Goal: Find specific page/section: Find specific page/section

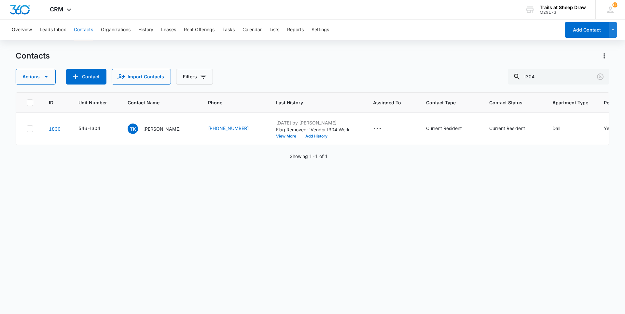
click at [267, 57] on div "Contacts" at bounding box center [313, 56] width 594 height 10
click at [88, 27] on button "Contacts" at bounding box center [83, 30] width 19 height 21
click at [543, 77] on input "I304" at bounding box center [559, 77] width 102 height 16
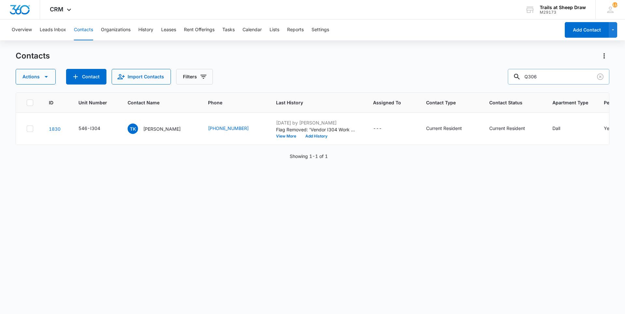
type input "Q306"
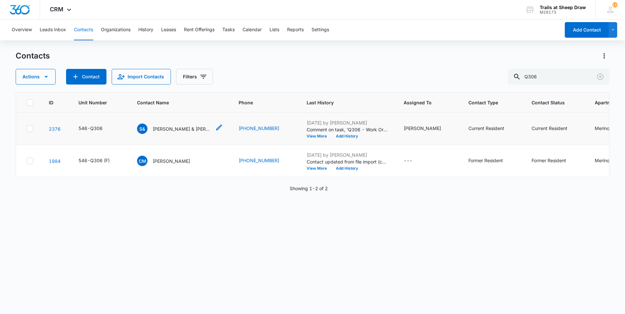
click at [169, 130] on p "[PERSON_NAME] & [PERSON_NAME]" at bounding box center [182, 129] width 59 height 7
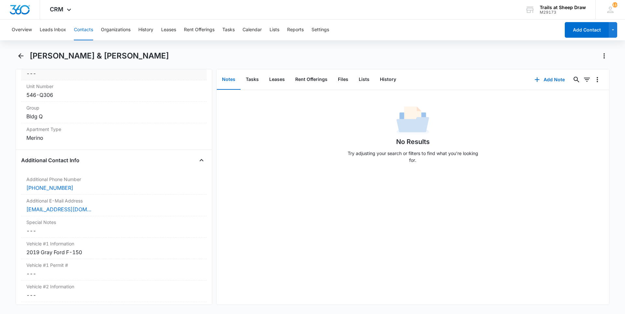
scroll to position [521, 0]
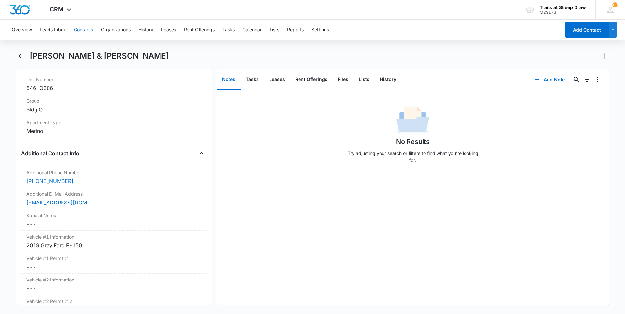
click at [158, 50] on div "Overview Leads Inbox Contacts Organizations History Leases Rent Offerings Tasks…" at bounding box center [312, 167] width 625 height 294
click at [84, 33] on button "Contacts" at bounding box center [83, 30] width 19 height 21
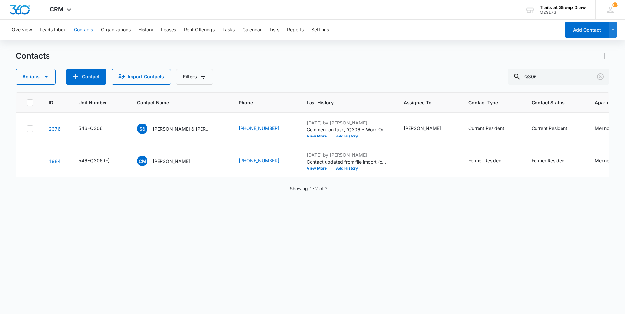
drag, startPoint x: 85, startPoint y: 29, endPoint x: 452, endPoint y: 76, distance: 369.5
click at [86, 29] on button "Contacts" at bounding box center [83, 30] width 19 height 21
click at [568, 75] on input "Q306" at bounding box center [559, 77] width 102 height 16
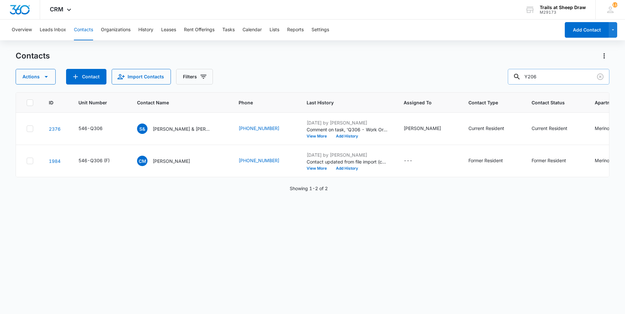
type input "Y206"
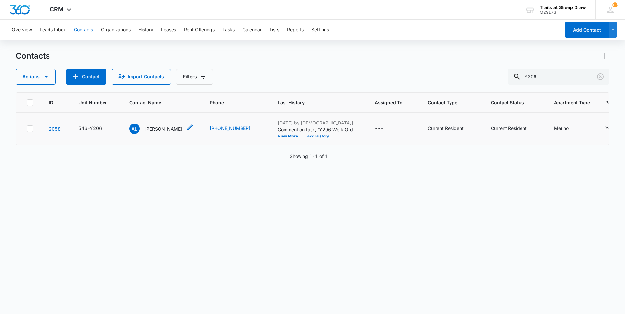
click at [161, 130] on p "[PERSON_NAME]" at bounding box center [163, 129] width 37 height 7
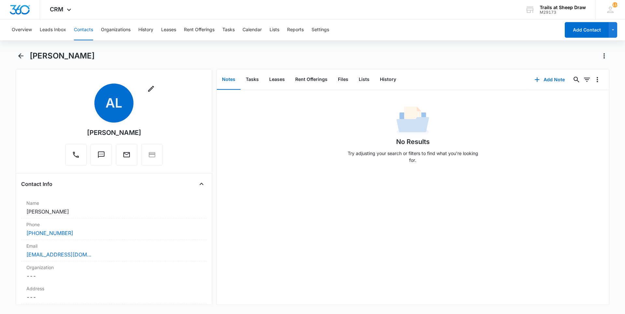
click at [136, 132] on div "Remove AL [PERSON_NAME]" at bounding box center [114, 125] width 98 height 82
drag, startPoint x: 136, startPoint y: 132, endPoint x: 86, endPoint y: 133, distance: 50.4
click at [86, 133] on div "Remove AL [PERSON_NAME]" at bounding box center [114, 125] width 98 height 82
copy div "[PERSON_NAME]"
click at [83, 29] on button "Contacts" at bounding box center [83, 30] width 19 height 21
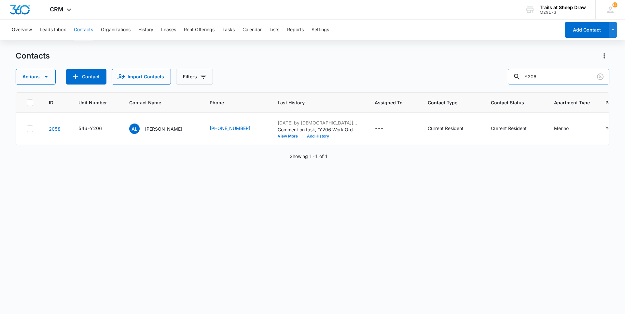
click at [541, 77] on input "Y206" at bounding box center [559, 77] width 102 height 16
type input "T201"
